Goal: Information Seeking & Learning: Learn about a topic

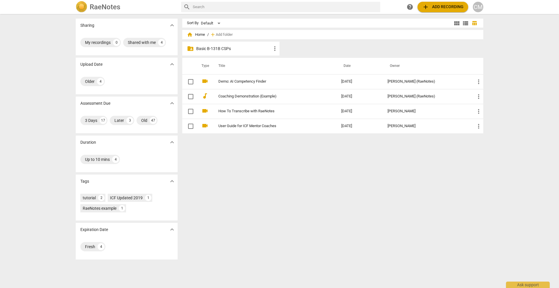
click at [233, 47] on p "Basic B-131B CSPs" at bounding box center [233, 49] width 75 height 6
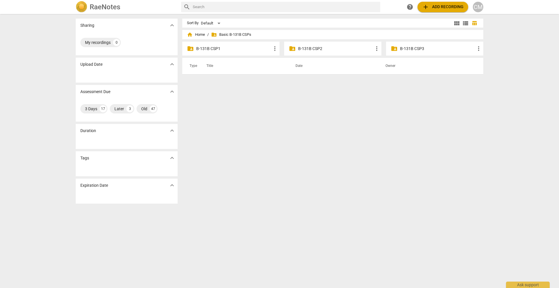
click at [410, 47] on p "B-131B CSP3" at bounding box center [437, 49] width 75 height 6
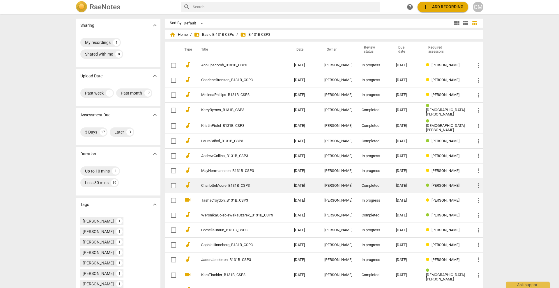
click at [226, 186] on link "CharlotteMoore_B131B_CSP3" at bounding box center [237, 186] width 72 height 4
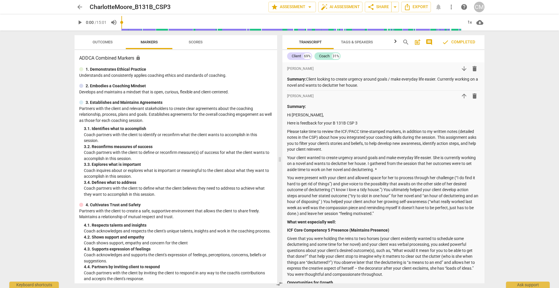
click at [194, 40] on span "Scores" at bounding box center [196, 42] width 14 height 4
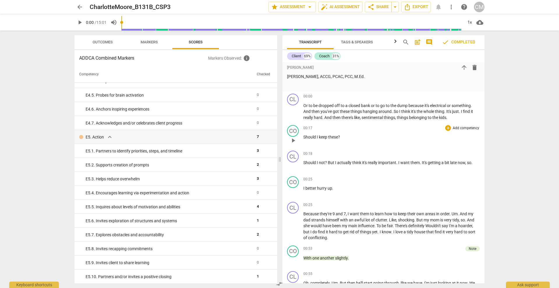
scroll to position [310, 0]
click at [143, 40] on span "Markers" at bounding box center [149, 42] width 17 height 4
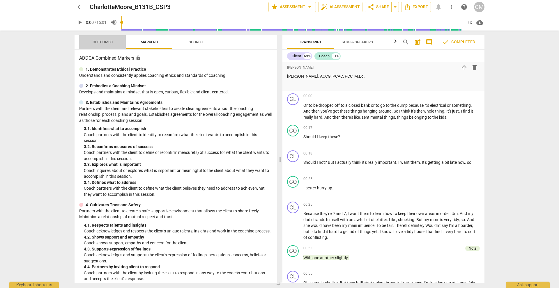
click at [116, 40] on span "Outcomes" at bounding box center [103, 42] width 34 height 8
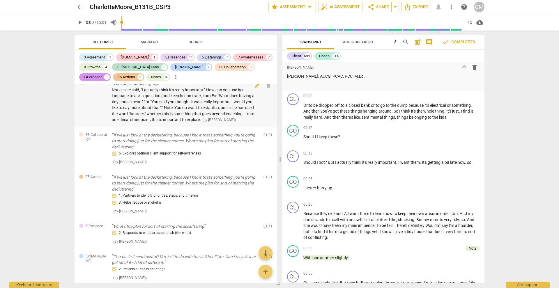
scroll to position [9, 0]
click at [151, 75] on div "Notes" at bounding box center [156, 77] width 10 height 6
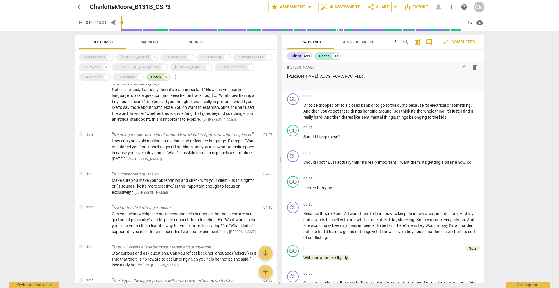
click at [151, 75] on div "Notes" at bounding box center [156, 77] width 10 height 6
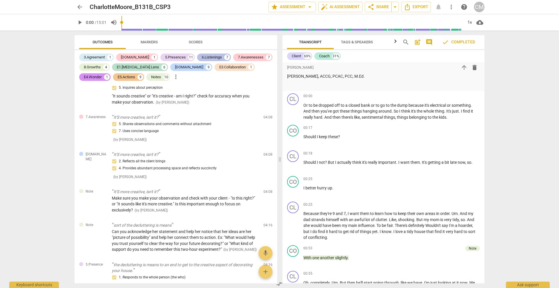
scroll to position [572, 0]
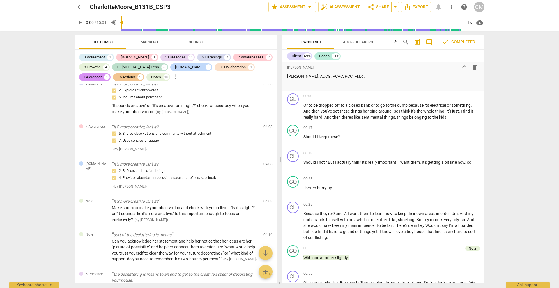
click at [82, 6] on span "arrow_back" at bounding box center [79, 6] width 7 height 7
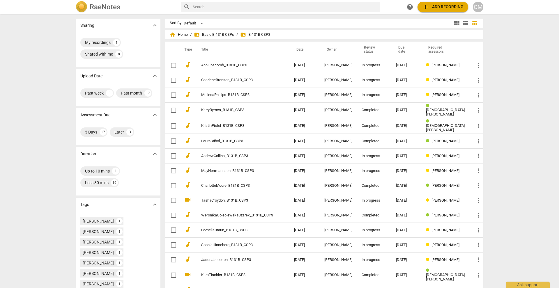
click at [218, 32] on span "folder_shared Basic B-131B CSPs" at bounding box center [214, 35] width 40 height 6
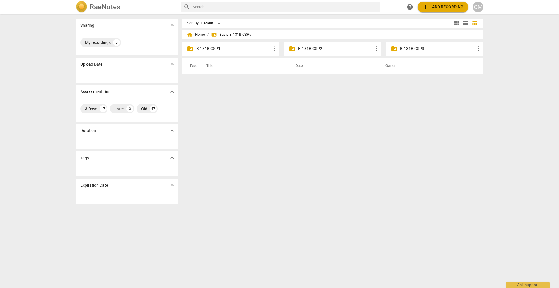
click at [309, 51] on p "B-131B CSP2" at bounding box center [335, 49] width 75 height 6
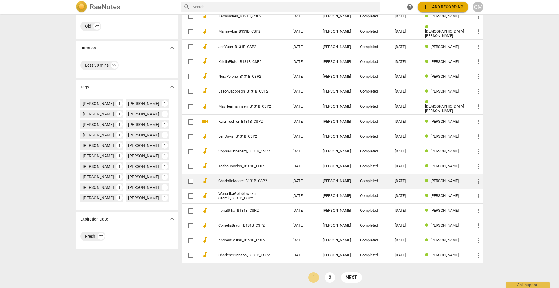
click at [231, 179] on link "CharlotteMoore_B131B_CSP2" at bounding box center [245, 181] width 53 height 4
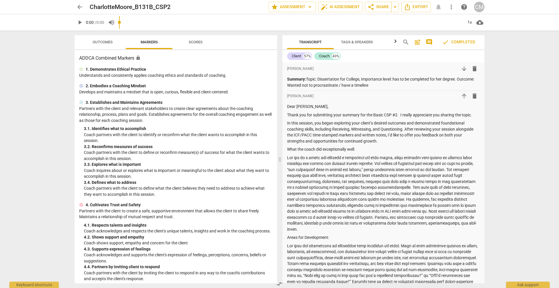
click at [198, 39] on span "Scores" at bounding box center [196, 42] width 28 height 8
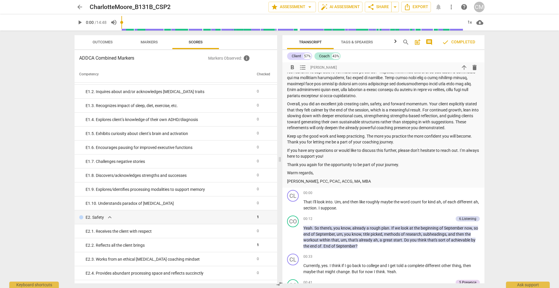
scroll to position [284, 0]
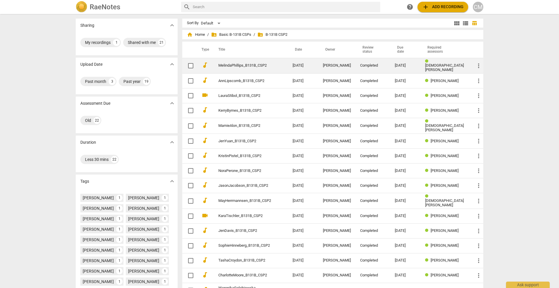
click at [232, 65] on link "MelindaPhillips_B131B_CSP2" at bounding box center [245, 66] width 53 height 4
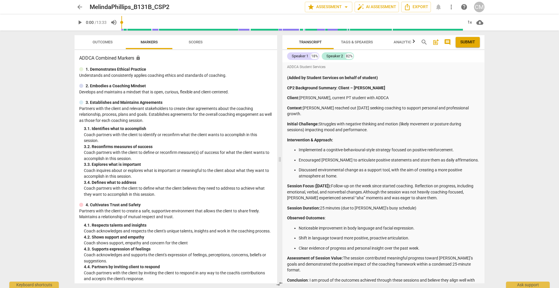
click at [80, 23] on span "play_arrow" at bounding box center [79, 22] width 7 height 7
click at [110, 42] on span "Outcomes" at bounding box center [103, 42] width 20 height 4
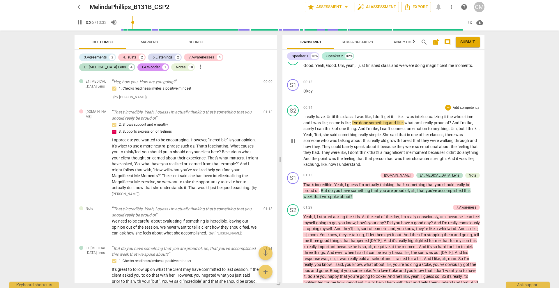
scroll to position [580, 0]
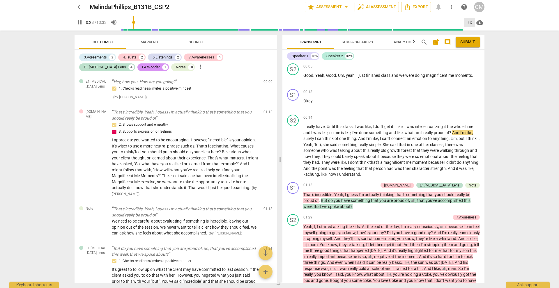
click at [470, 22] on div "1x" at bounding box center [469, 22] width 11 height 9
click at [475, 44] on li "1.25x" at bounding box center [474, 45] width 20 height 11
click at [134, 135] on div "2. Shows support and empathy 3. Supports expression of feelings" at bounding box center [185, 128] width 147 height 14
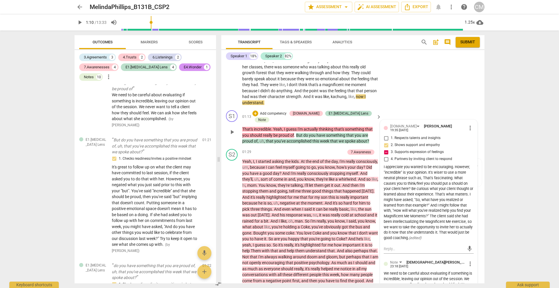
scroll to position [608, 0]
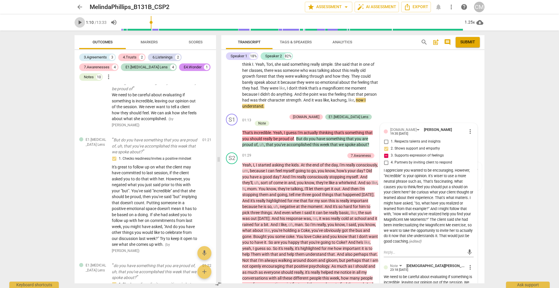
click at [78, 20] on span "play_arrow" at bounding box center [79, 22] width 7 height 7
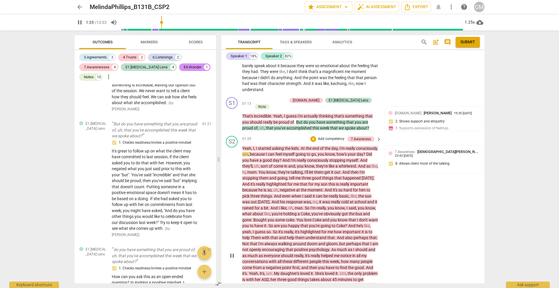
scroll to position [635, 0]
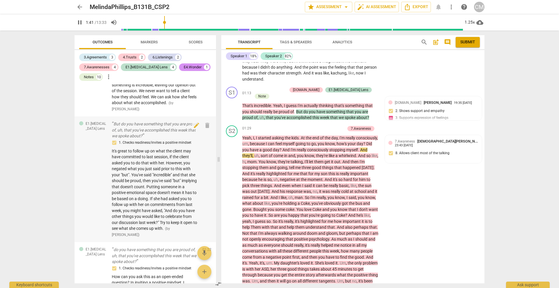
click at [172, 176] on span "It's great to follow up on what the client may have committed to last session, …" at bounding box center [154, 190] width 85 height 82
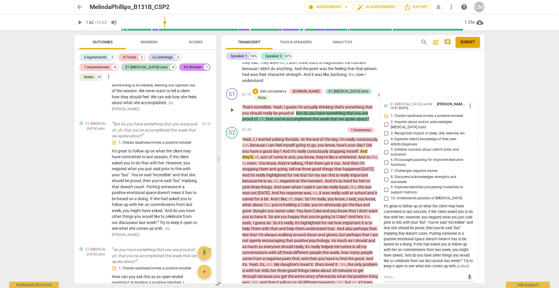
scroll to position [646, 0]
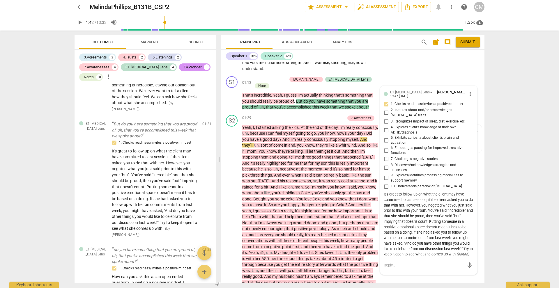
click at [546, 176] on div "arrow_back MelindaPhillips_B131B_CSP2 edit star Assessment arrow_drop_down auto…" at bounding box center [279, 144] width 559 height 288
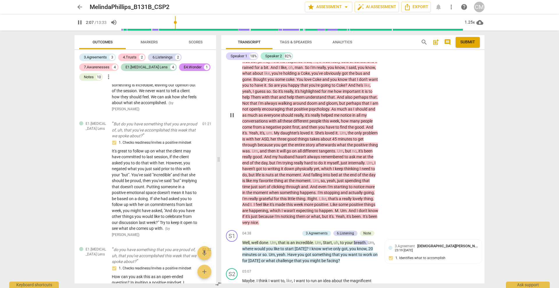
scroll to position [768, 0]
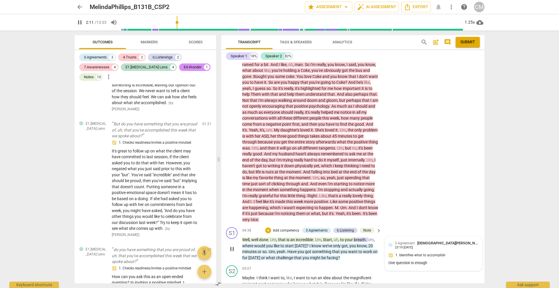
click at [415, 241] on div "3.Agreement [PERSON_NAME] 23:19 [DATE] 1. Identifies what to accomplish One que…" at bounding box center [434, 254] width 90 height 27
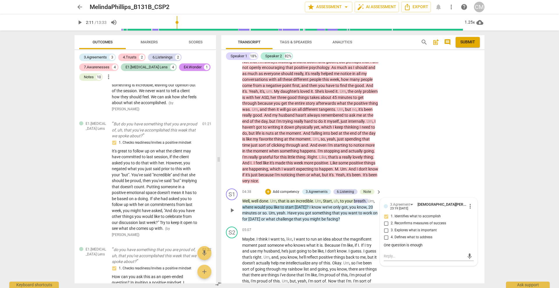
scroll to position [815, 0]
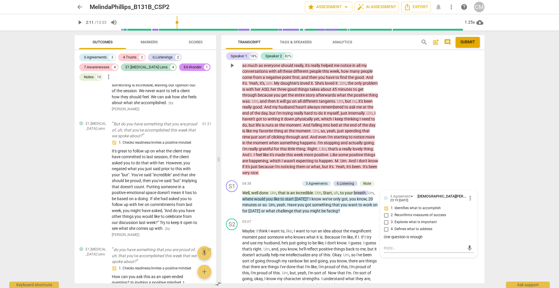
click at [427, 135] on div "S2 play_arrow pause 01:29 + Add competency 7.Awareness keyboard_arrow_right Yea…" at bounding box center [352, 60] width 263 height 235
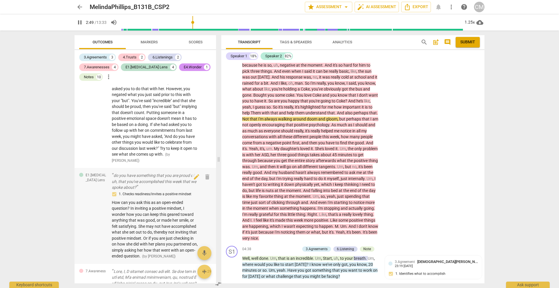
scroll to position [283, 0]
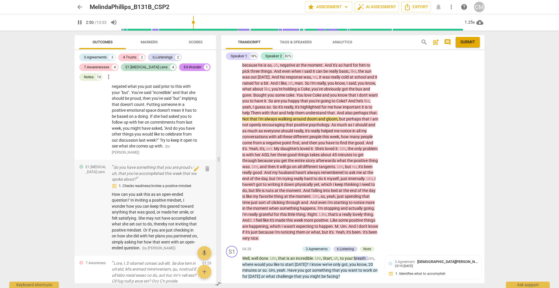
click at [157, 200] on span "How can you ask this as an open-ended question? In inviting a positive mindset,…" at bounding box center [155, 221] width 86 height 59
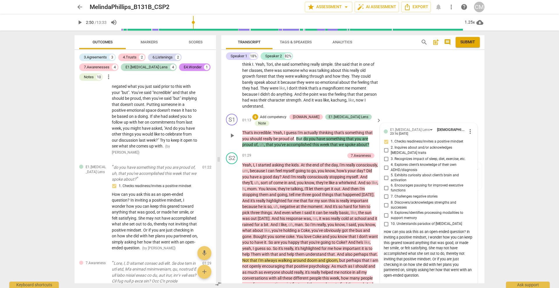
scroll to position [619, 0]
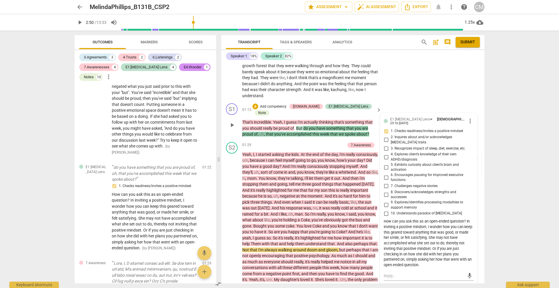
click at [426, 101] on div "S1 play_arrow pause 01:13 + Add competency [DOMAIN_NAME] [DOMAIN_NAME][MEDICAL_…" at bounding box center [352, 120] width 263 height 39
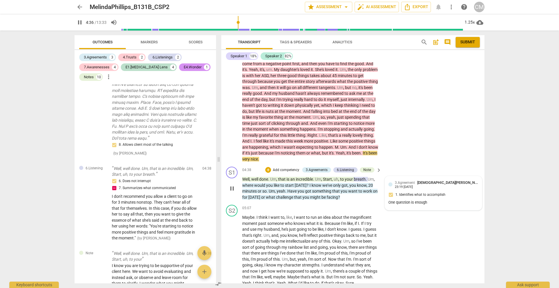
scroll to position [845, 0]
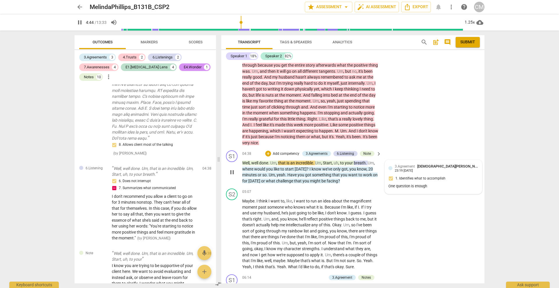
click at [409, 164] on div "3.Agreement [PERSON_NAME] 23:19 [DATE] 1. Identifies what to accomplish One que…" at bounding box center [434, 177] width 90 height 27
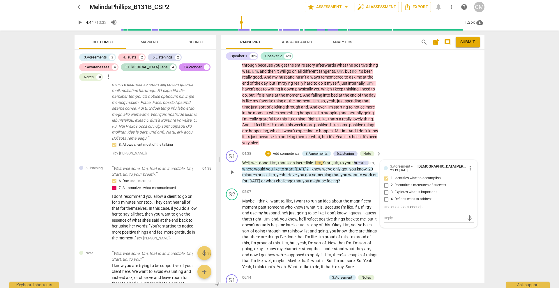
click at [359, 160] on p "Well , well done . Um , that is an incredible . Um , Start , uh , to your breat…" at bounding box center [310, 172] width 136 height 24
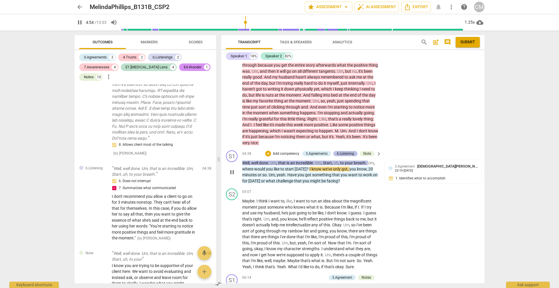
click at [350, 151] on div "6.Listening" at bounding box center [345, 153] width 17 height 5
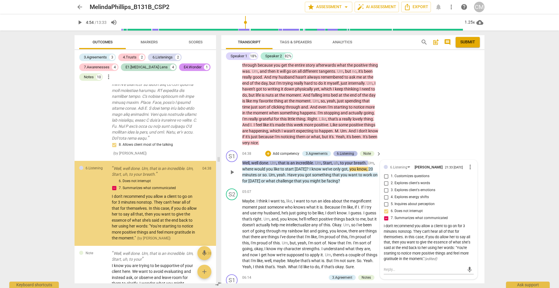
scroll to position [773, 0]
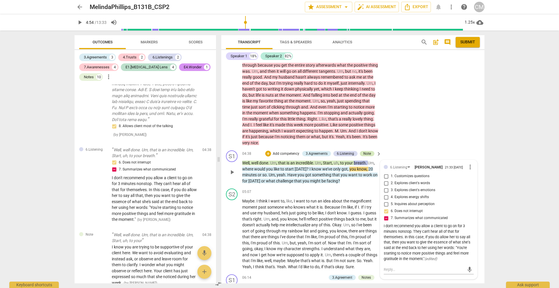
click at [364, 151] on div "Note" at bounding box center [368, 153] width 8 height 5
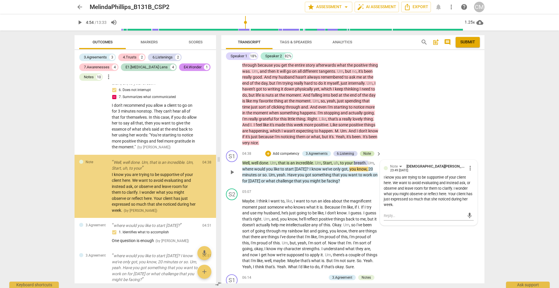
scroll to position [846, 0]
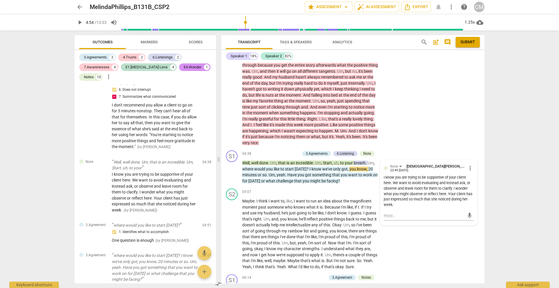
click at [82, 22] on span "play_arrow" at bounding box center [79, 22] width 7 height 7
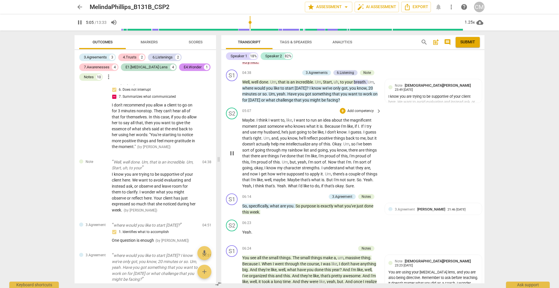
scroll to position [927, 0]
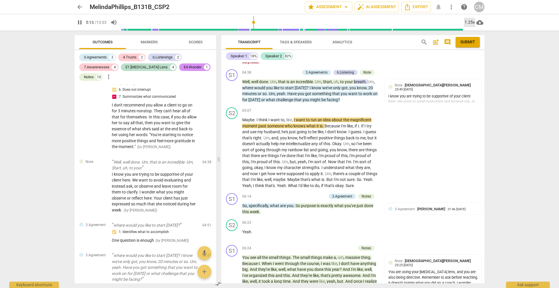
click at [472, 22] on div "1.25x" at bounding box center [469, 22] width 11 height 9
click at [472, 54] on li "1.5x" at bounding box center [474, 56] width 20 height 11
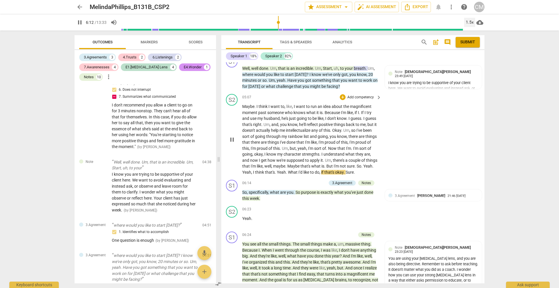
scroll to position [941, 0]
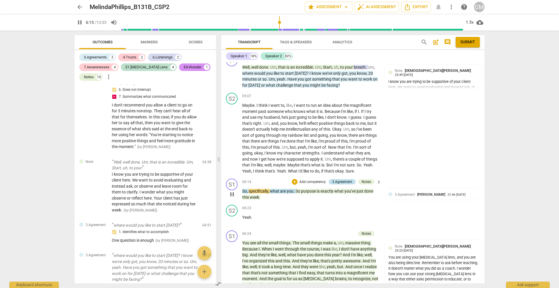
click at [339, 179] on div "3.Agreement" at bounding box center [342, 181] width 20 height 5
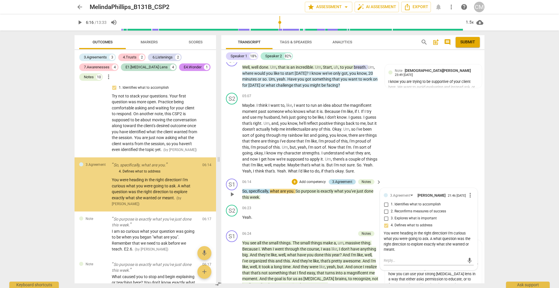
scroll to position [1045, 0]
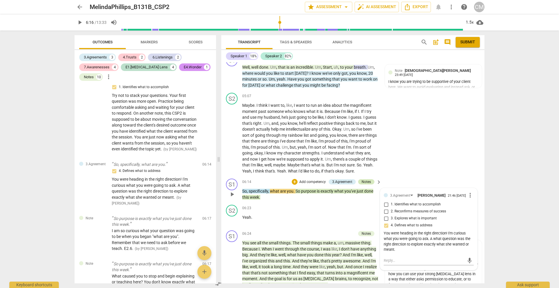
click at [366, 179] on div "Notes" at bounding box center [366, 181] width 9 height 5
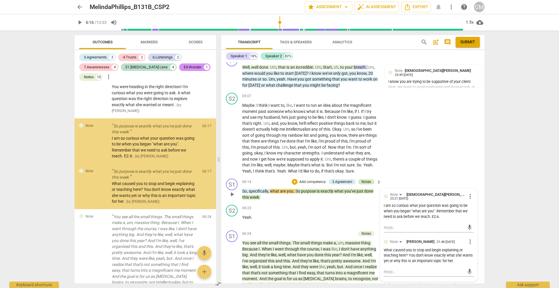
scroll to position [1139, 0]
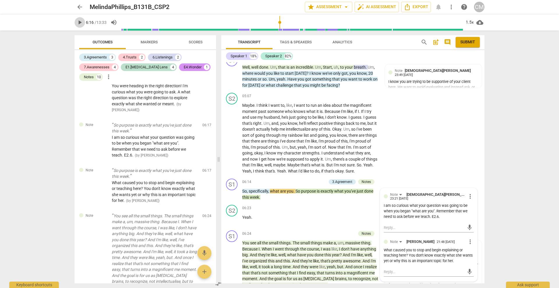
click at [81, 23] on span "play_arrow" at bounding box center [79, 22] width 7 height 7
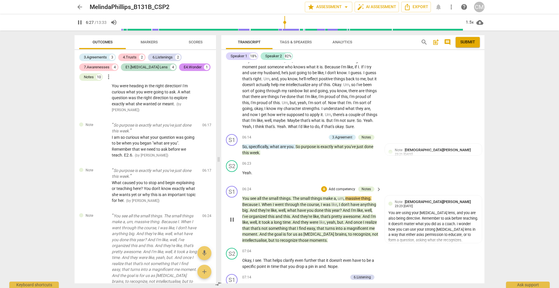
scroll to position [999, 0]
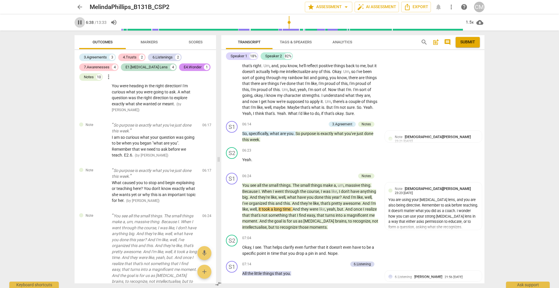
click at [80, 24] on span "pause" at bounding box center [79, 22] width 7 height 7
click at [469, 22] on div "1.5x" at bounding box center [469, 22] width 11 height 9
click at [477, 41] on li "1.25x" at bounding box center [474, 45] width 20 height 11
click at [79, 26] on button "play_arrow" at bounding box center [80, 22] width 10 height 10
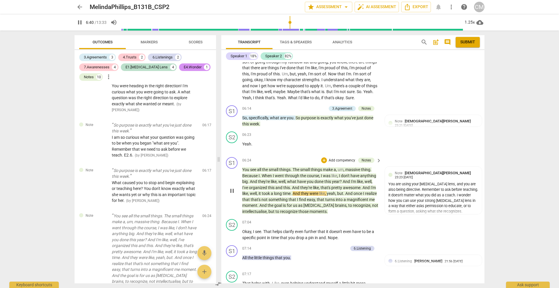
scroll to position [1014, 0]
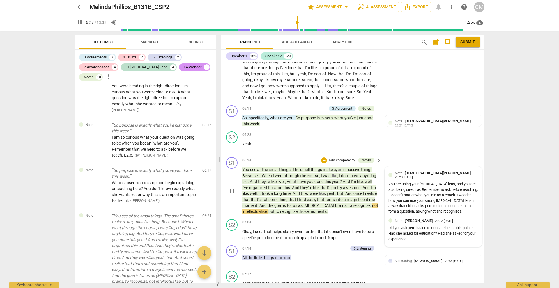
click at [405, 182] on div "You are using your [MEDICAL_DATA] lens, and you are also being directive. Remem…" at bounding box center [434, 198] width 90 height 33
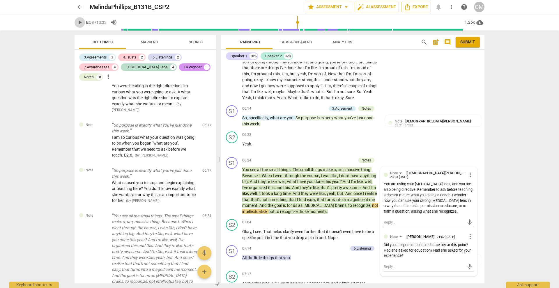
click at [80, 21] on span "play_arrow" at bounding box center [79, 22] width 7 height 7
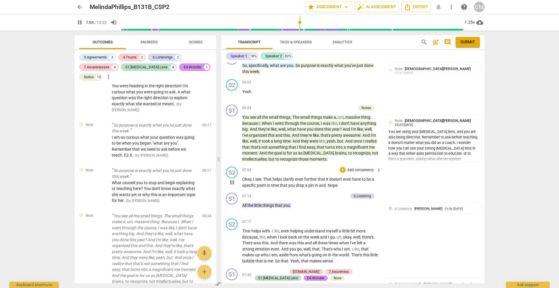
scroll to position [1082, 0]
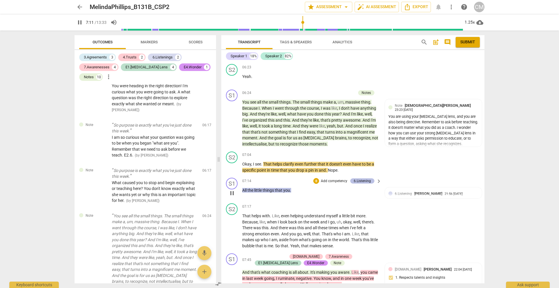
click at [366, 179] on div "6.Listening" at bounding box center [362, 181] width 17 height 5
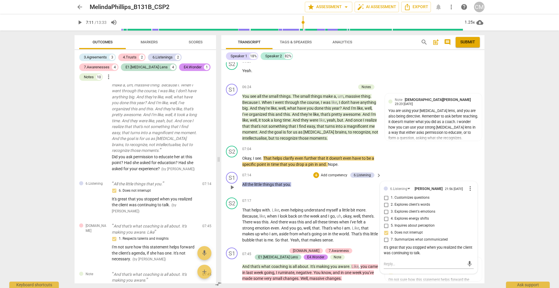
scroll to position [1091, 0]
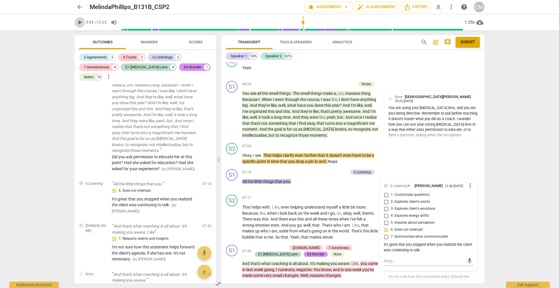
click at [80, 23] on span "play_arrow" at bounding box center [79, 22] width 7 height 7
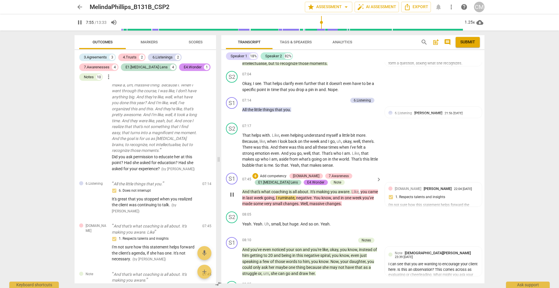
scroll to position [1178, 0]
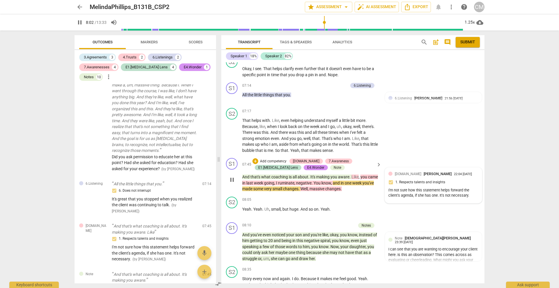
click at [408, 188] on div "I'm not sure how this statement helps forward the client's agenda, if she has o…" at bounding box center [434, 193] width 90 height 11
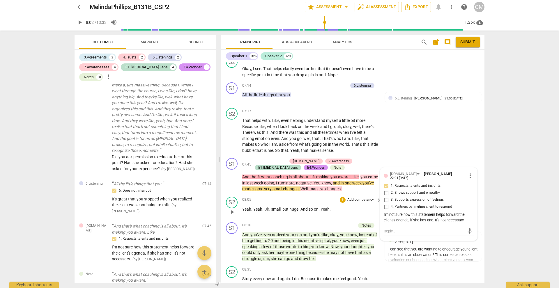
click at [369, 198] on p "Add competency" at bounding box center [361, 200] width 28 height 5
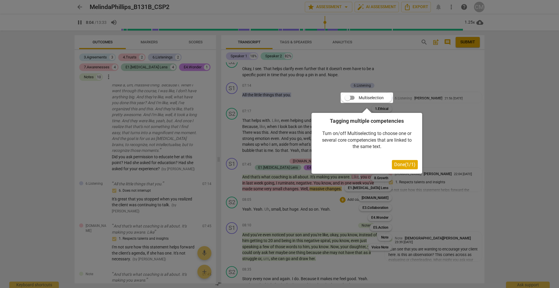
click at [448, 165] on div at bounding box center [279, 144] width 559 height 288
click at [405, 164] on span "Done ( 1 / 1 )" at bounding box center [404, 165] width 21 height 6
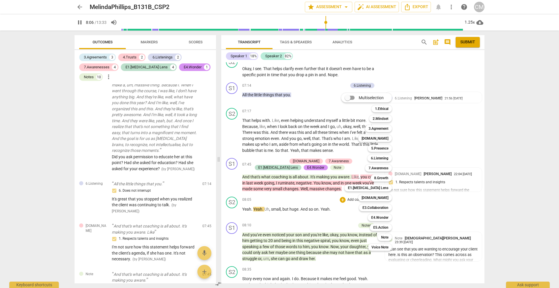
click at [512, 145] on div at bounding box center [279, 144] width 559 height 288
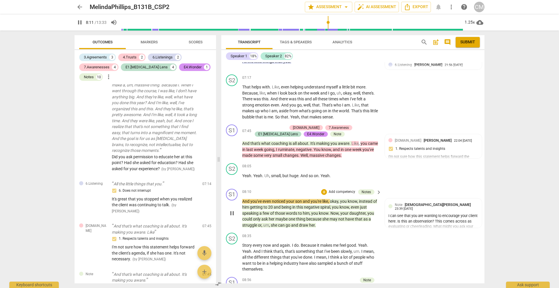
scroll to position [1221, 0]
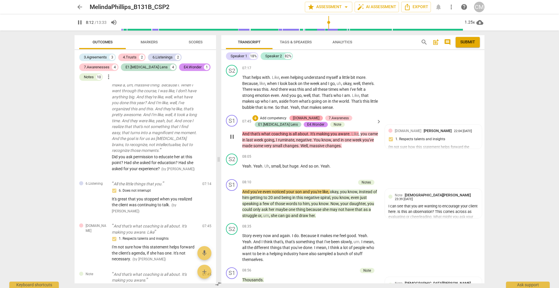
click at [301, 116] on div "[DOMAIN_NAME]" at bounding box center [306, 118] width 27 height 5
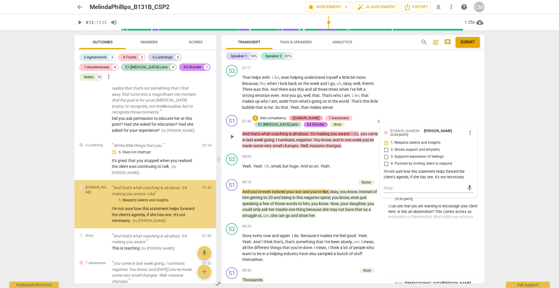
scroll to position [1456, 0]
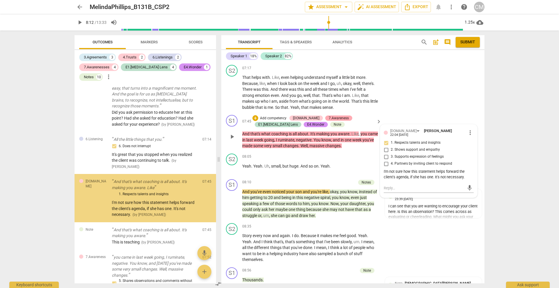
click at [329, 116] on div "7.Awareness" at bounding box center [339, 118] width 20 height 5
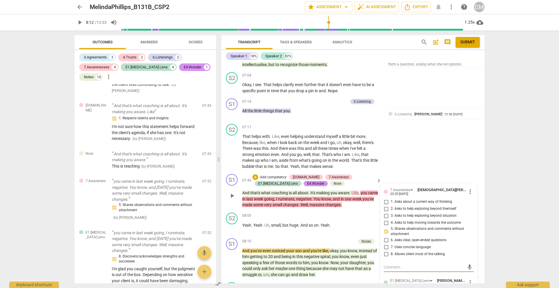
scroll to position [1161, 0]
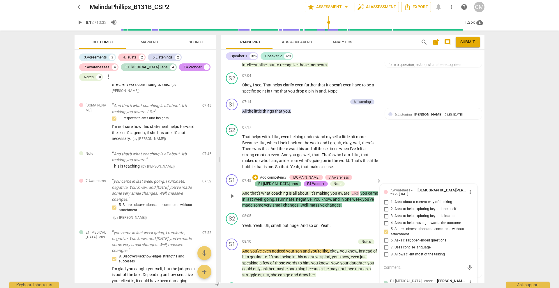
click at [298, 182] on div "E1.[MEDICAL_DATA] Lens" at bounding box center [278, 184] width 40 height 5
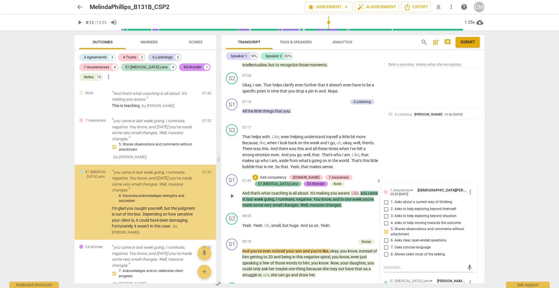
scroll to position [1594, 0]
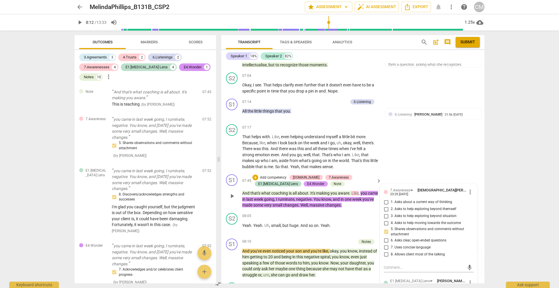
click at [307, 182] on div "E4.Wonder" at bounding box center [315, 184] width 17 height 5
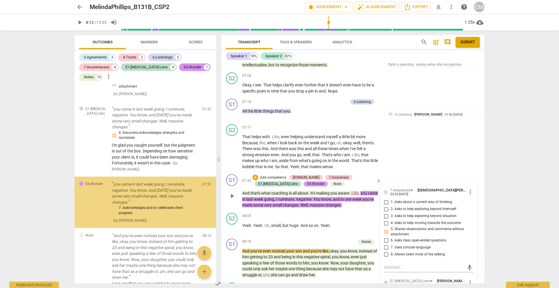
scroll to position [1656, 0]
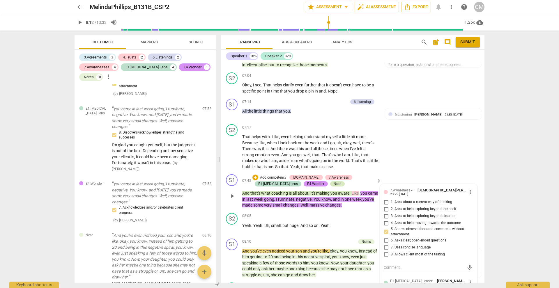
click at [334, 182] on div "Note" at bounding box center [338, 184] width 8 height 5
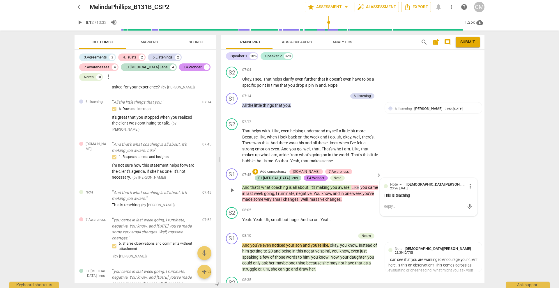
scroll to position [1169, 0]
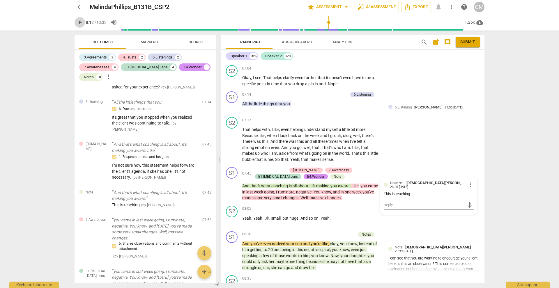
click at [80, 23] on span "play_arrow" at bounding box center [79, 22] width 7 height 7
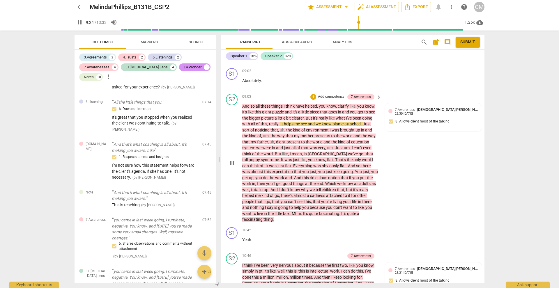
scroll to position [1475, 0]
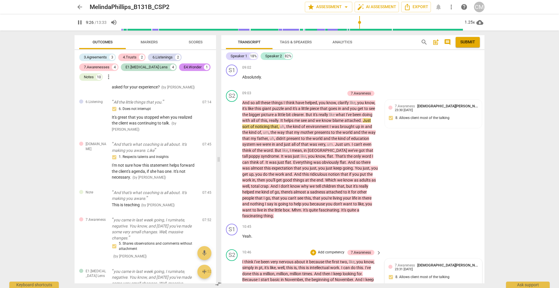
click at [410, 263] on div "7.Awareness [DEMOGRAPHIC_DATA][PERSON_NAME] 23:31 [DATE] 8. Allows client most …" at bounding box center [434, 273] width 90 height 21
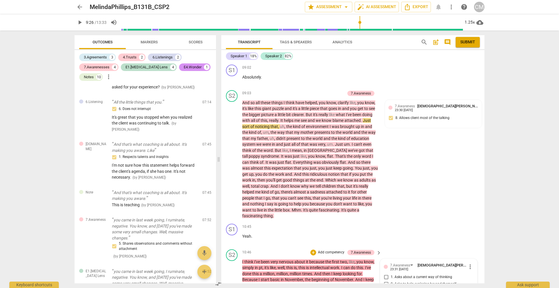
scroll to position [1607, 0]
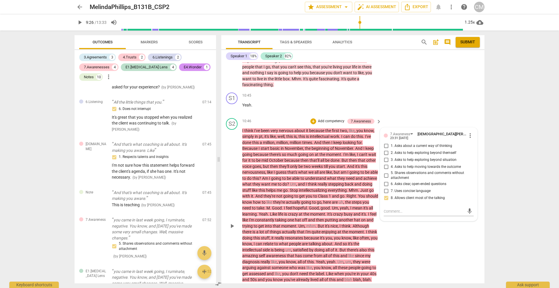
click at [401, 209] on div "S2 play_arrow pause 10:46 + Add competency 7.Awareness keyboard_arrow_right I t…" at bounding box center [352, 222] width 263 height 212
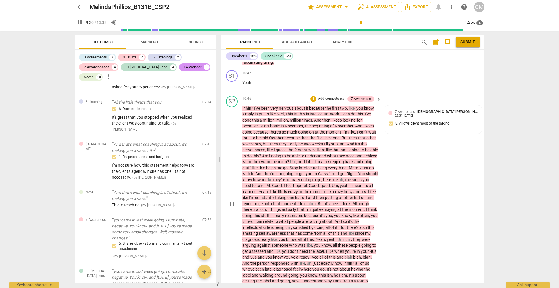
scroll to position [1629, 0]
click at [351, 40] on span "Analytics" at bounding box center [343, 42] width 20 height 4
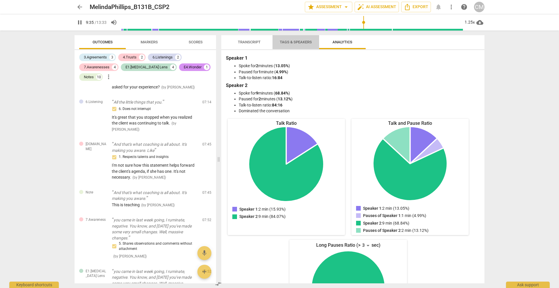
click at [292, 42] on span "Tags & Speakers" at bounding box center [296, 42] width 32 height 4
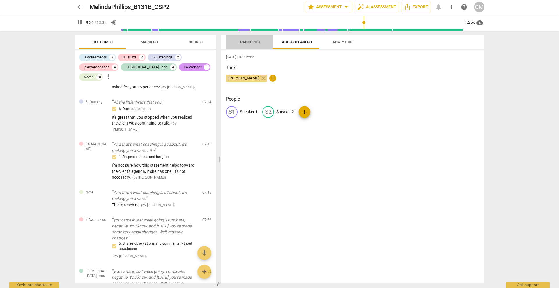
click at [254, 40] on span "Transcript" at bounding box center [249, 42] width 23 height 4
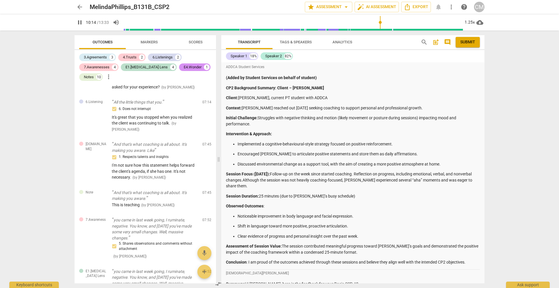
scroll to position [0, 0]
type input "616"
click at [78, 8] on span "arrow_back" at bounding box center [79, 6] width 7 height 7
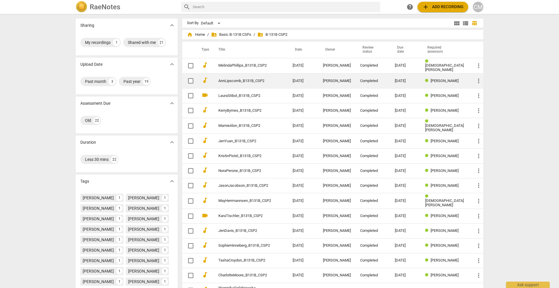
click at [232, 80] on link "AnnLipscomb_B131B_CSP2" at bounding box center [245, 81] width 53 height 4
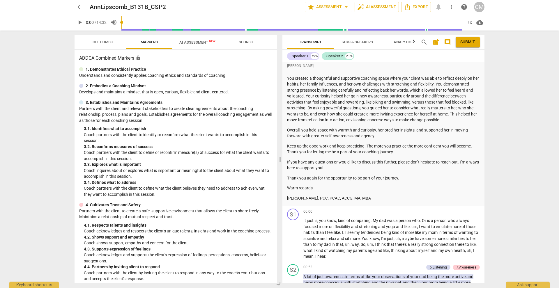
scroll to position [225, 0]
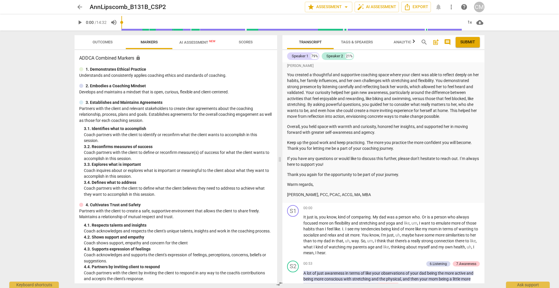
click at [107, 42] on span "Outcomes" at bounding box center [103, 42] width 20 height 4
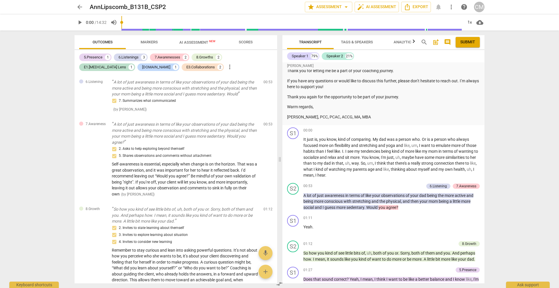
scroll to position [305, 0]
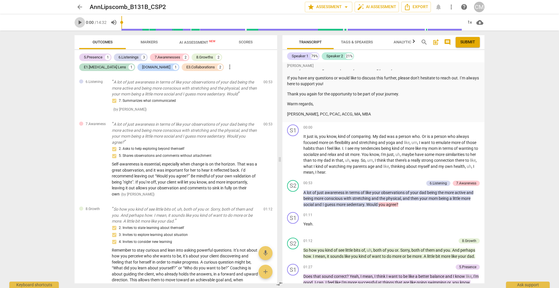
click at [79, 22] on span "play_arrow" at bounding box center [79, 22] width 7 height 7
click at [470, 22] on div "1x" at bounding box center [469, 22] width 11 height 9
click at [475, 43] on li "1.25x" at bounding box center [474, 45] width 20 height 11
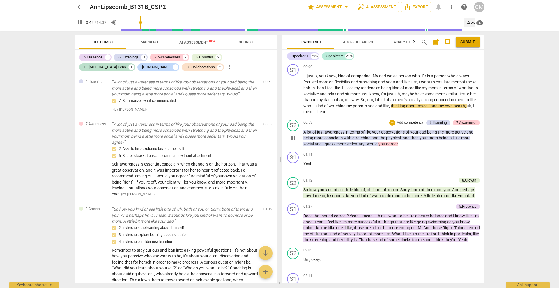
scroll to position [366, 0]
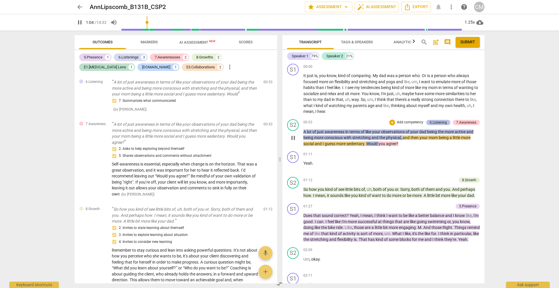
click at [433, 120] on div "6.Listening" at bounding box center [438, 122] width 17 height 5
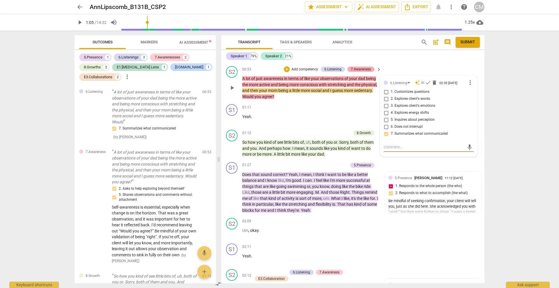
click at [359, 72] on div "7.Awareness" at bounding box center [361, 69] width 20 height 5
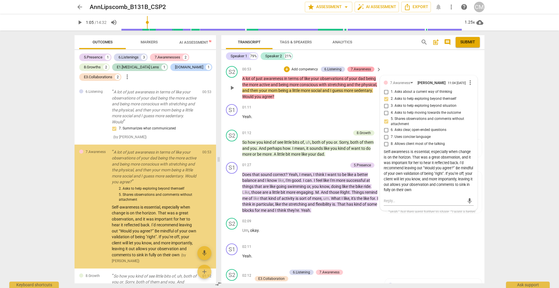
scroll to position [20, 0]
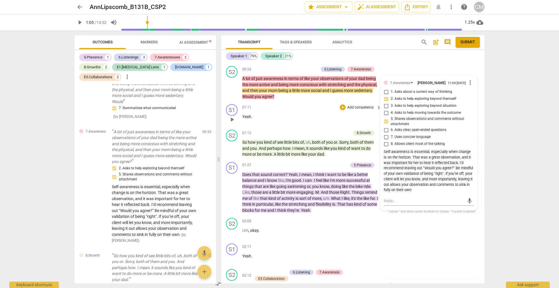
click at [336, 113] on div "S1 play_arrow pause 01:11 + Add competency keyboard_arrow_right Yeah ." at bounding box center [352, 115] width 263 height 26
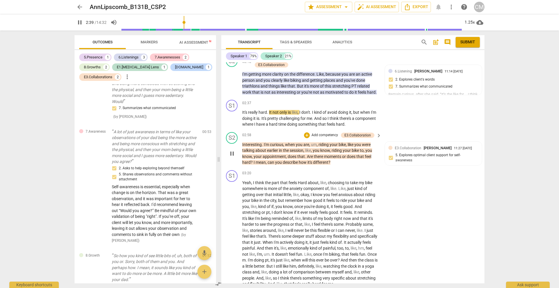
scroll to position [577, 0]
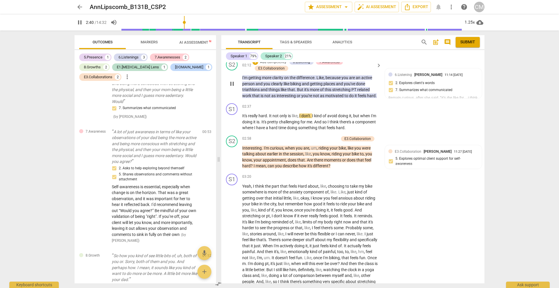
click at [358, 86] on span "done" at bounding box center [360, 84] width 9 height 5
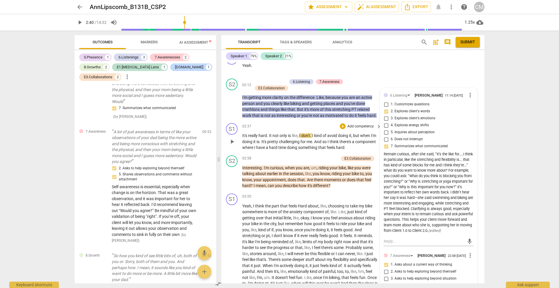
scroll to position [552, 0]
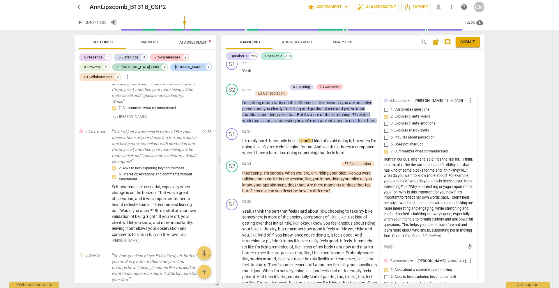
click at [79, 21] on span "play_arrow" at bounding box center [79, 22] width 7 height 7
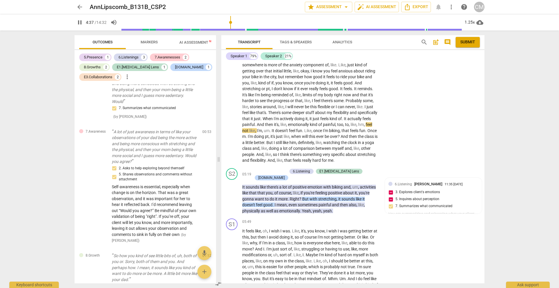
scroll to position [711, 0]
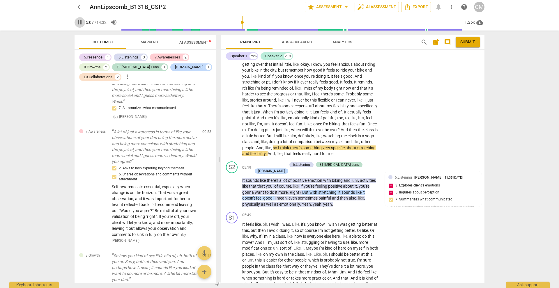
click at [81, 23] on span "pause" at bounding box center [79, 22] width 7 height 7
type input "308"
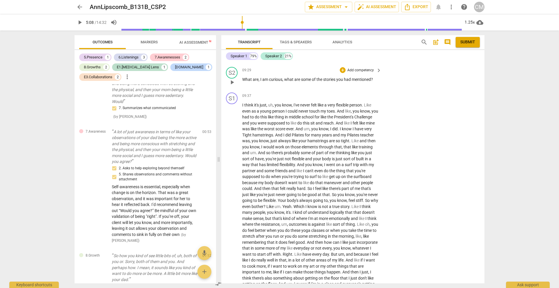
scroll to position [1113, 0]
click at [309, 79] on span "some" at bounding box center [306, 79] width 11 height 5
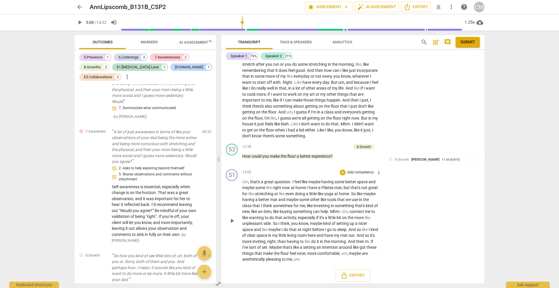
scroll to position [0, 0]
click at [81, 6] on span "arrow_back" at bounding box center [79, 6] width 7 height 7
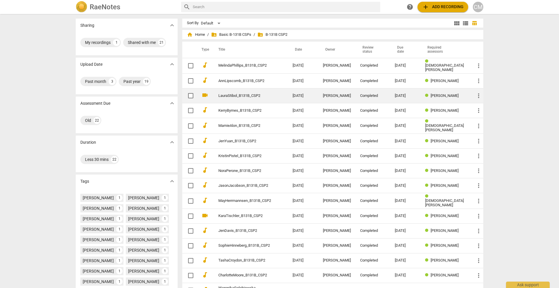
click at [238, 94] on link "LauraStibol_B131B_CSP2" at bounding box center [245, 96] width 53 height 4
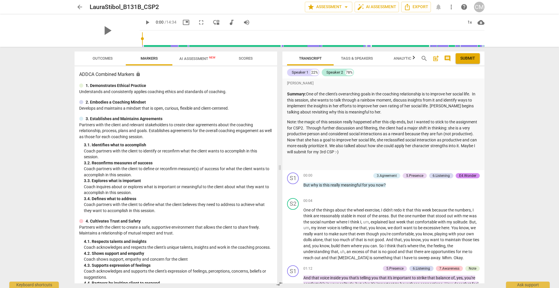
click at [97, 58] on span "Outcomes" at bounding box center [103, 58] width 20 height 4
